Goal: Use online tool/utility

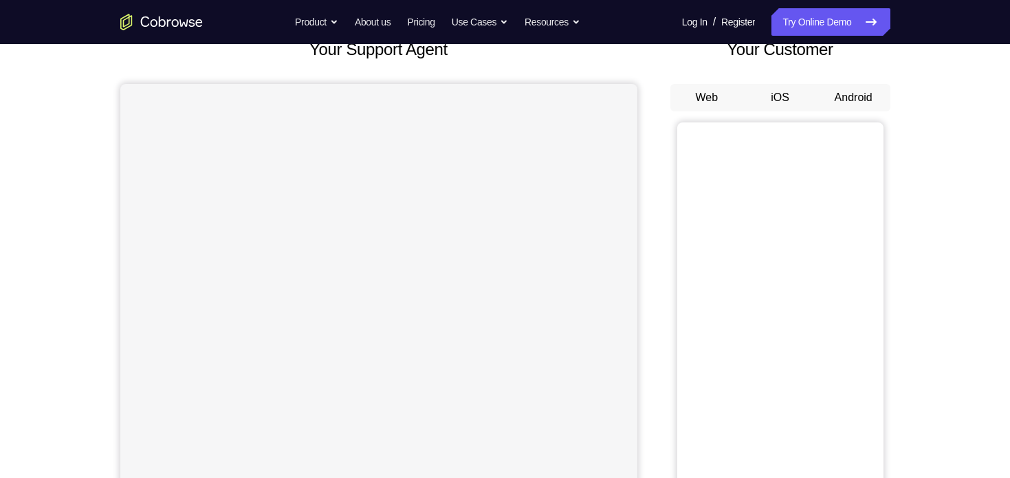
scroll to position [101, 0]
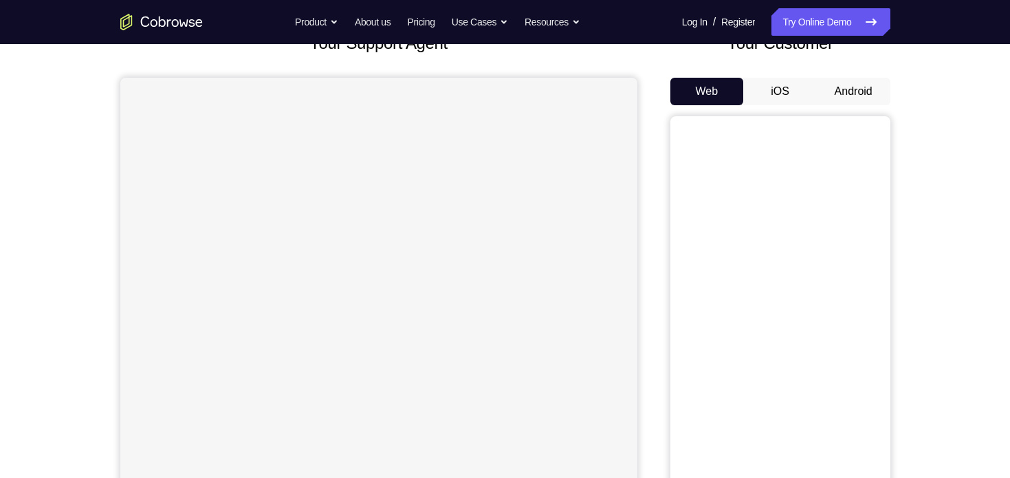
click at [848, 91] on button "Android" at bounding box center [854, 92] width 74 height 28
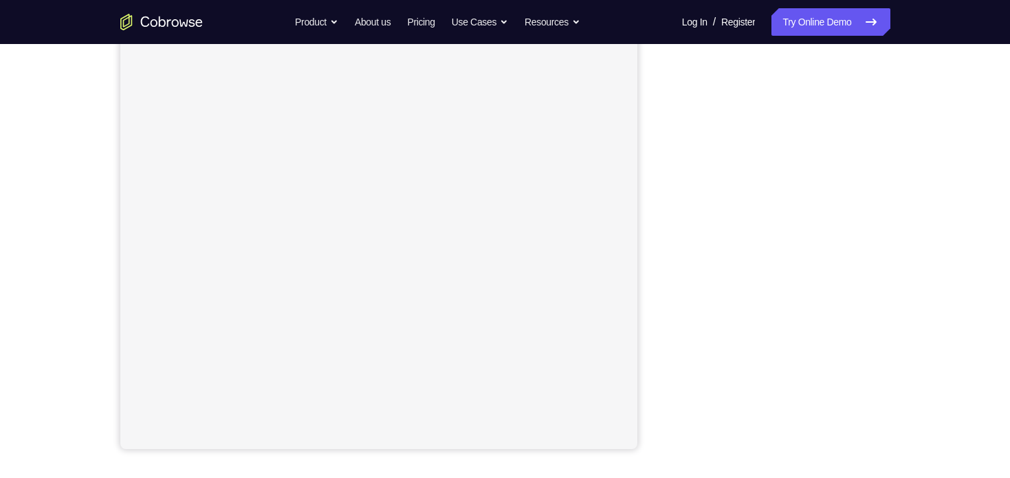
click at [921, 357] on div "Your Support Agent Your Customer Web iOS Android Next Steps We’d be happy to gi…" at bounding box center [505, 307] width 880 height 907
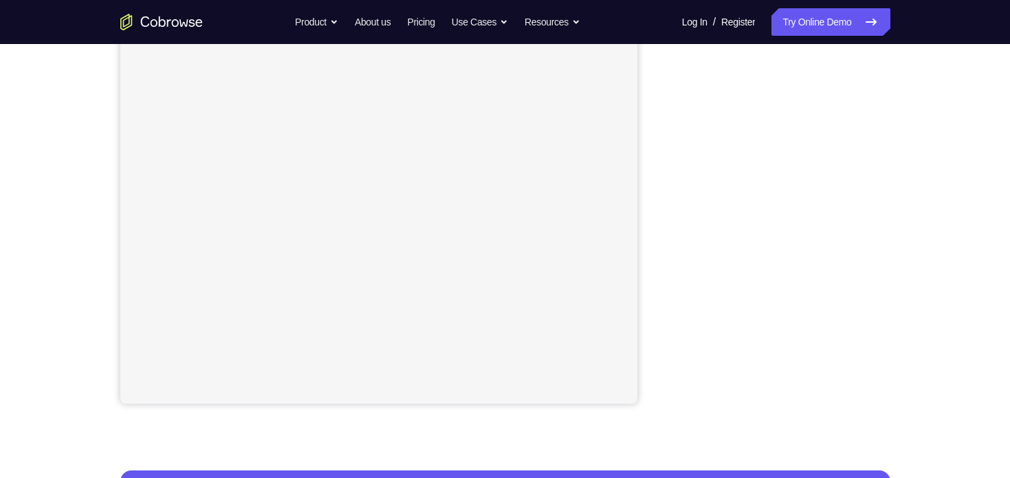
scroll to position [218, 0]
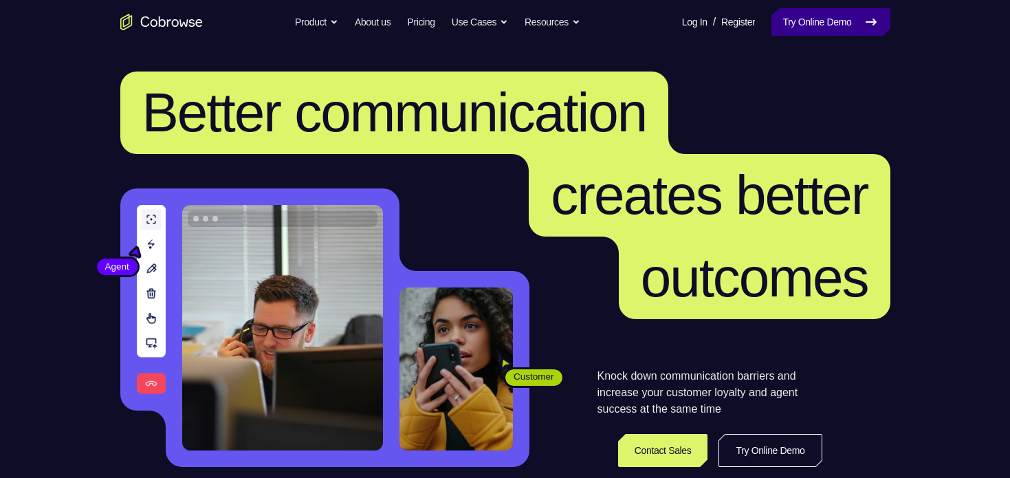
click at [837, 22] on link "Try Online Demo" at bounding box center [830, 22] width 118 height 28
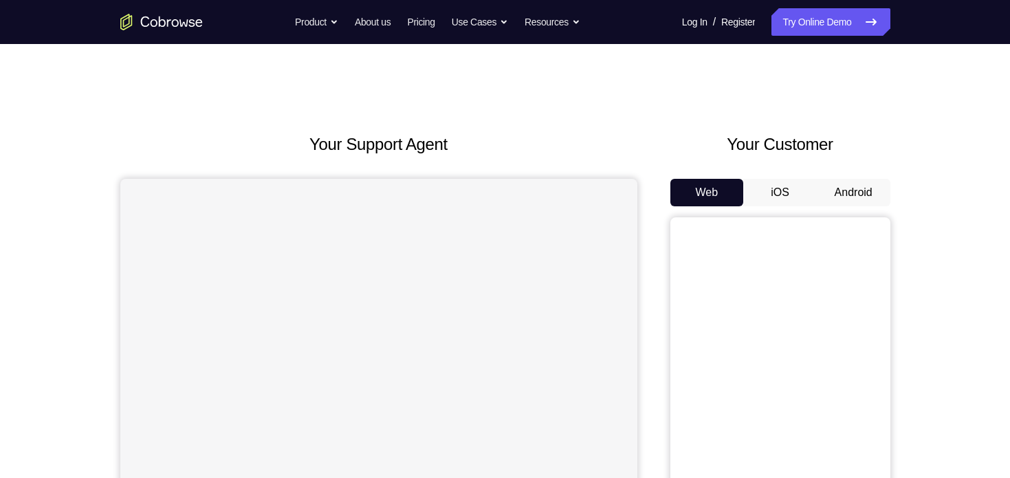
click at [844, 188] on button "Android" at bounding box center [854, 193] width 74 height 28
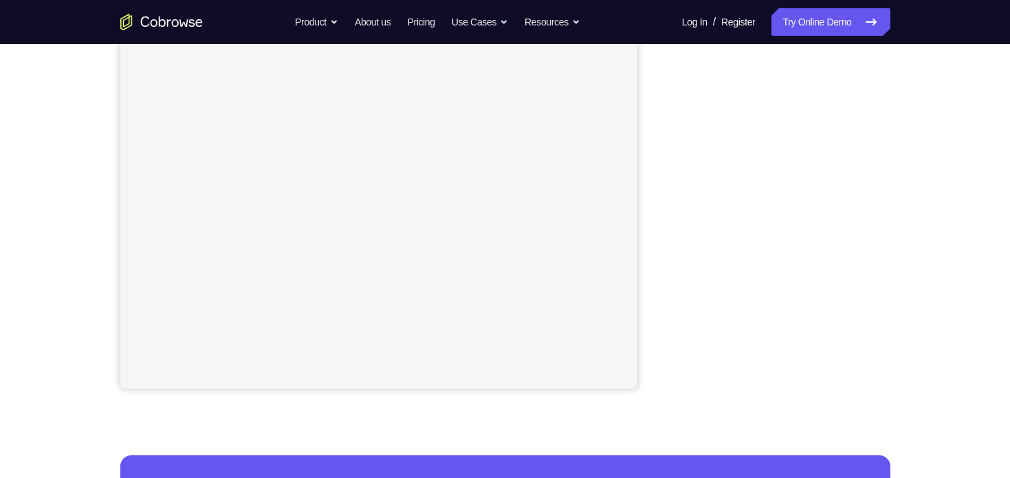
scroll to position [252, 0]
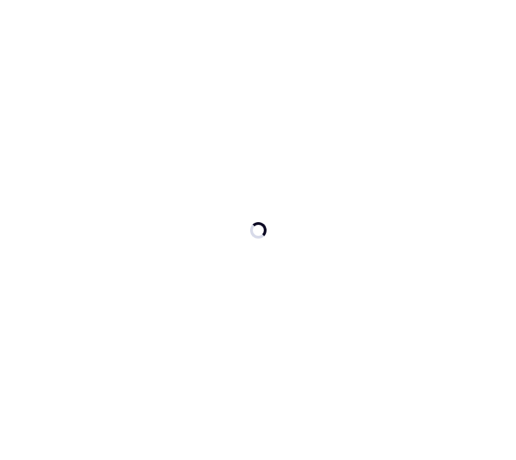
click at [508, 274] on div at bounding box center [258, 230] width 516 height 460
